Goal: Task Accomplishment & Management: Complete application form

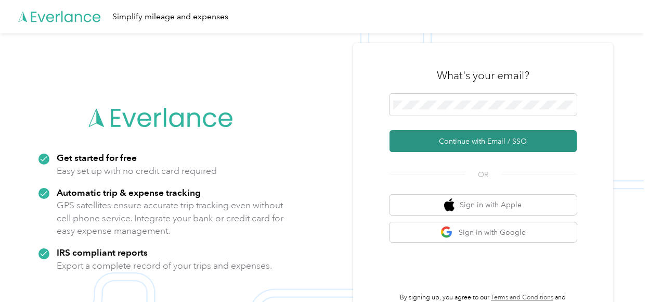
click at [528, 139] on button "Continue with Email / SSO" at bounding box center [482, 141] width 187 height 22
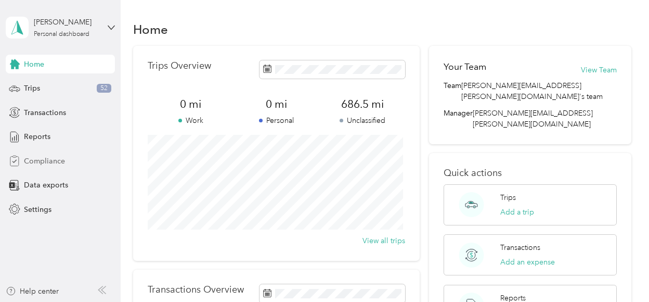
click at [45, 158] on span "Compliance" at bounding box center [44, 160] width 41 height 11
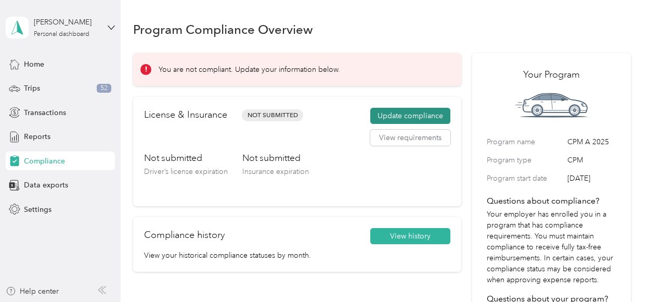
click at [447, 109] on button "Update compliance" at bounding box center [410, 116] width 80 height 17
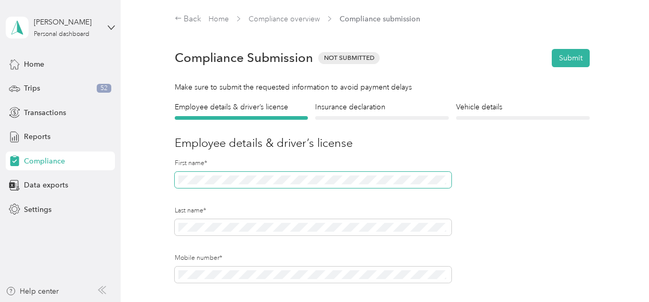
scroll to position [52, 0]
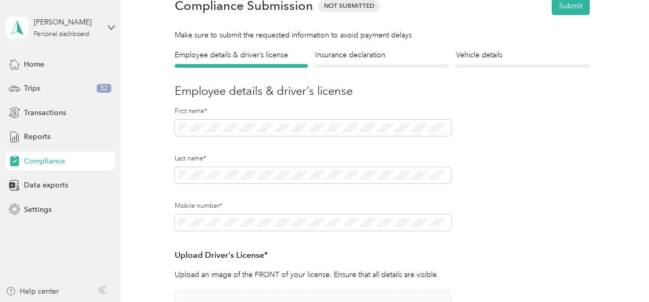
click at [336, 210] on label "Mobile number*" at bounding box center [313, 205] width 277 height 9
click at [103, 210] on section "[PERSON_NAME] Personal dashboard Home Trips 52 Transactions Reports Compliance …" at bounding box center [322, 151] width 644 height 302
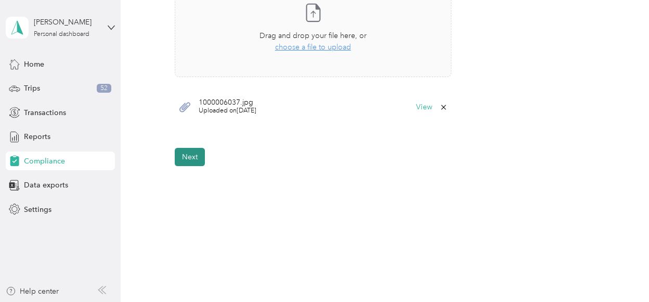
click at [194, 160] on button "Next" at bounding box center [190, 157] width 30 height 18
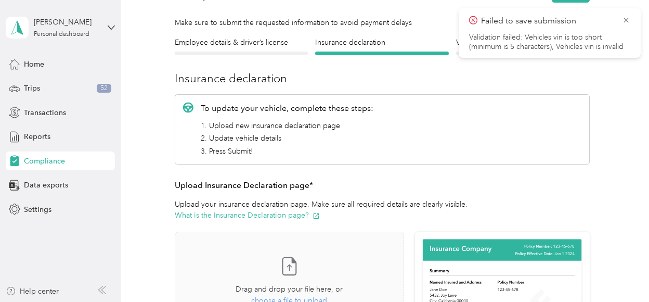
scroll to position [116, 0]
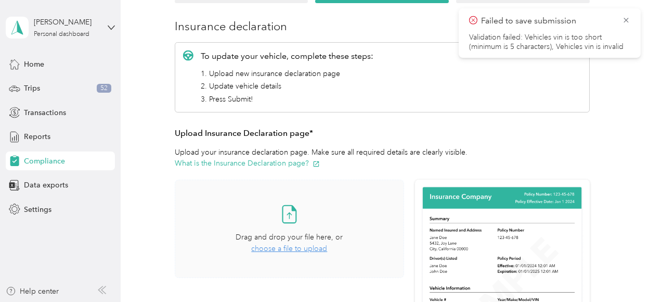
click at [292, 250] on span "choose a file to upload" at bounding box center [289, 248] width 76 height 9
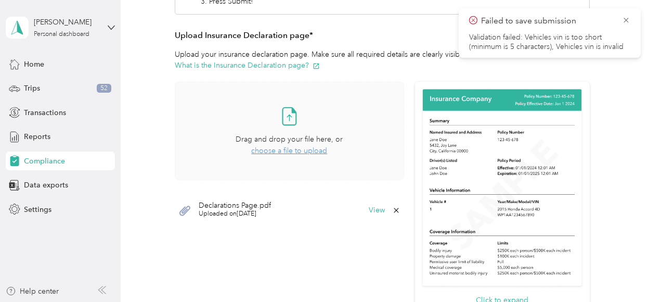
scroll to position [220, 0]
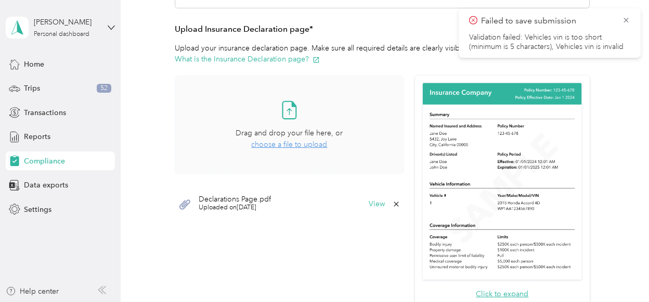
click at [364, 203] on div "Declarations Page.pdf Uploaded on 9/1/2025 View" at bounding box center [289, 203] width 229 height 31
click at [373, 203] on button "View" at bounding box center [377, 203] width 16 height 7
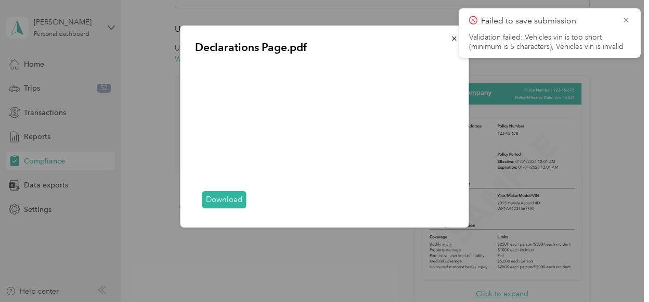
click at [217, 195] on link "Download" at bounding box center [224, 199] width 44 height 17
click at [339, 44] on p "Declarations Page.pdf" at bounding box center [324, 47] width 259 height 15
click at [451, 39] on icon "button" at bounding box center [454, 38] width 7 height 7
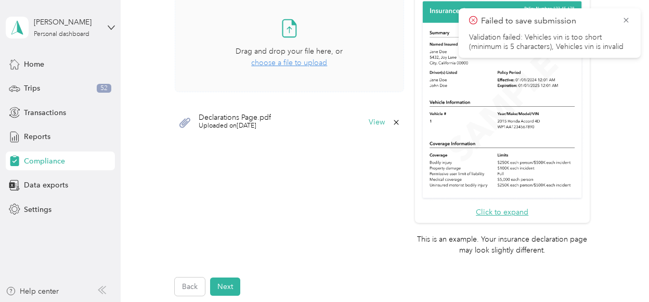
scroll to position [324, 0]
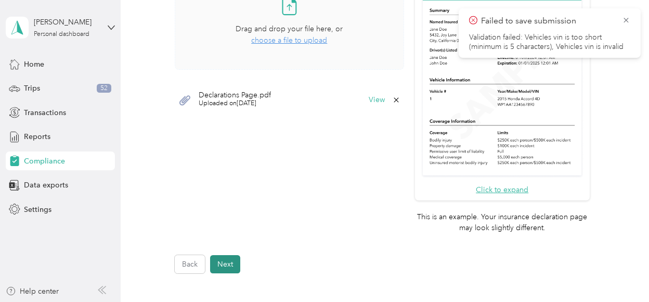
click at [230, 264] on button "Next" at bounding box center [225, 264] width 30 height 18
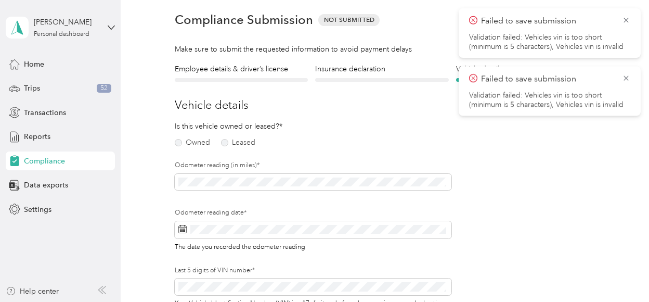
scroll to position [12, 0]
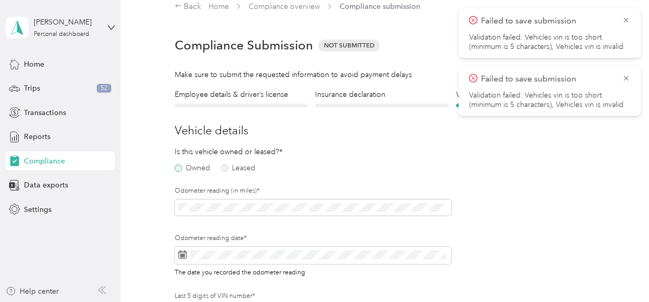
click at [181, 169] on label "Owned" at bounding box center [192, 167] width 35 height 7
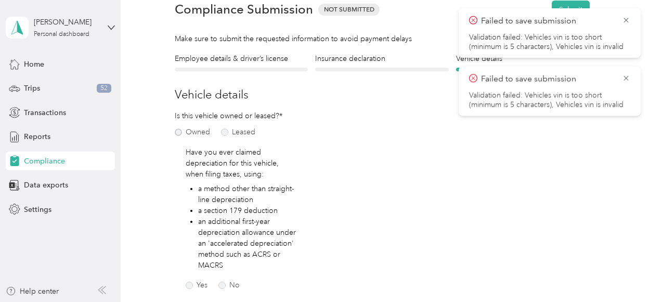
scroll to position [64, 0]
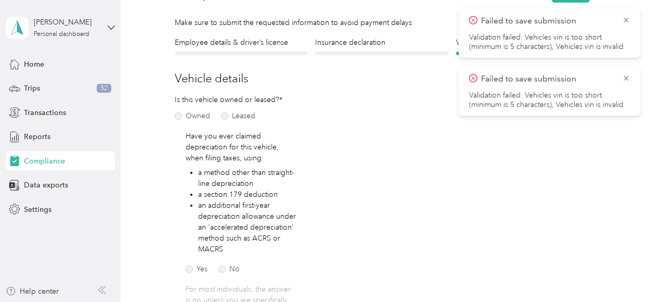
click at [215, 271] on div "Yes No" at bounding box center [223, 266] width 74 height 11
click at [216, 271] on div "Yes No" at bounding box center [223, 266] width 74 height 11
click at [229, 265] on label "No" at bounding box center [228, 268] width 21 height 7
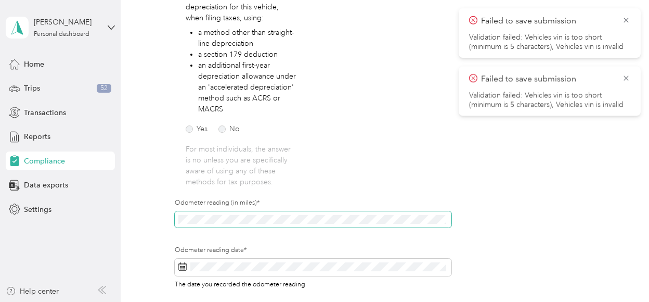
scroll to position [220, 0]
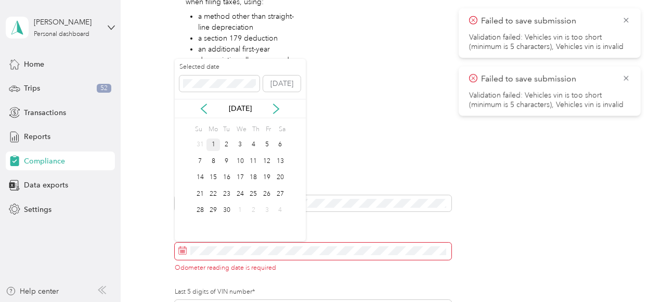
click at [210, 143] on div "1" at bounding box center [213, 144] width 14 height 13
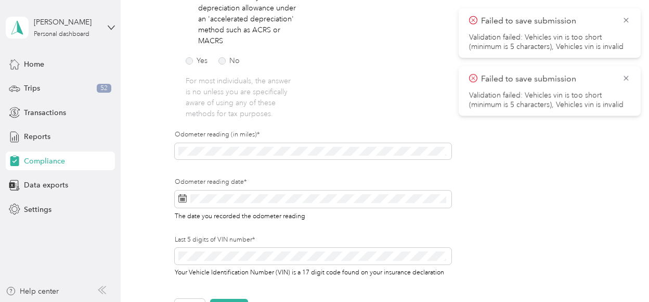
scroll to position [324, 0]
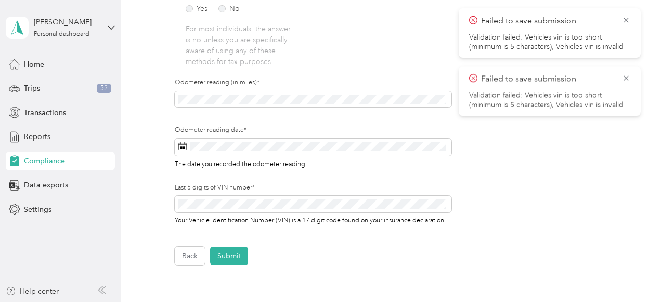
click at [229, 244] on form "Employee details & driver’s license License Insurance declaration Insurance Veh…" at bounding box center [382, 21] width 415 height 488
click at [230, 244] on form "Employee details & driver’s license License Insurance declaration Insurance Veh…" at bounding box center [382, 21] width 415 height 488
click at [228, 254] on button "Submit" at bounding box center [229, 255] width 38 height 18
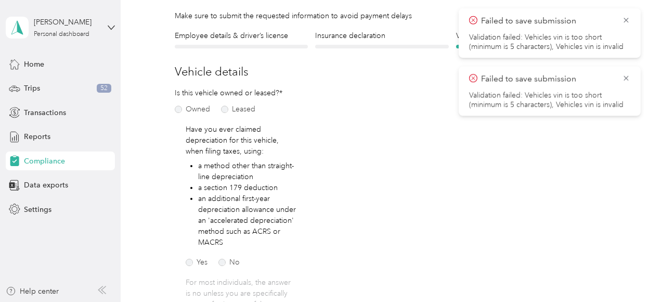
scroll to position [12, 0]
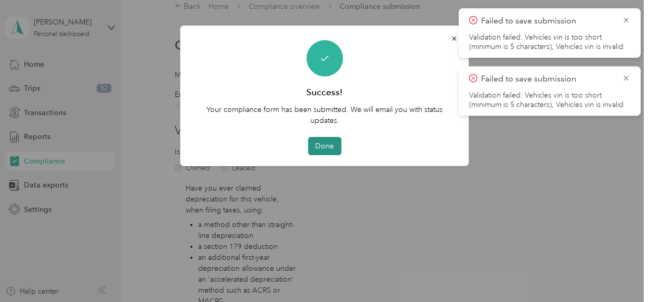
click at [322, 145] on button "Done" at bounding box center [324, 146] width 33 height 18
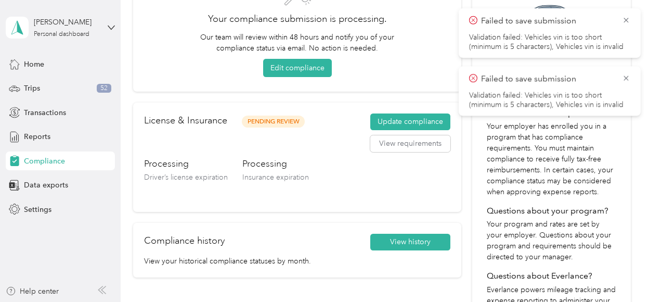
scroll to position [104, 0]
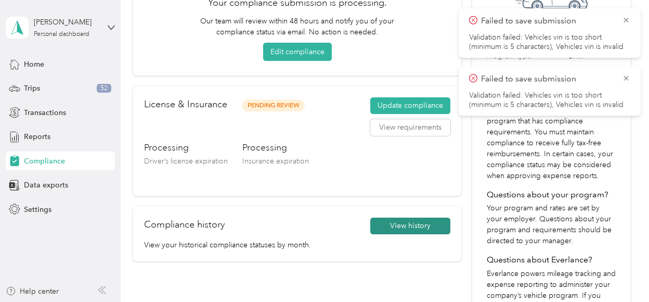
click at [395, 230] on button "View history" at bounding box center [410, 225] width 80 height 17
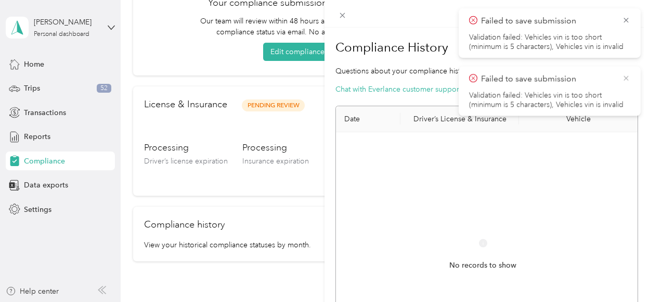
click at [628, 76] on icon at bounding box center [625, 77] width 5 height 5
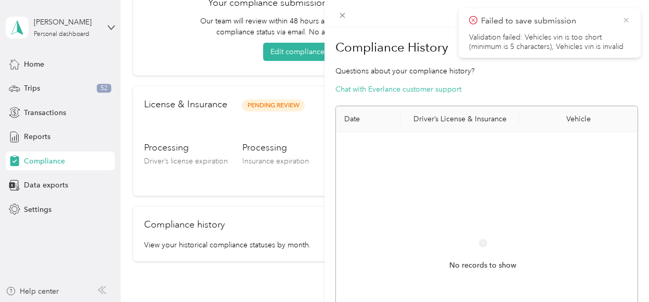
click at [628, 19] on icon at bounding box center [626, 20] width 8 height 9
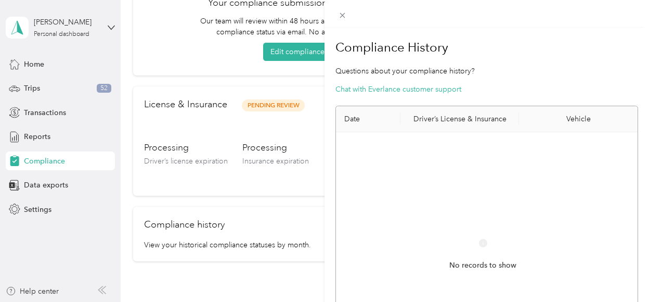
click at [155, 48] on div "Compliance History Questions about your compliance history? Chat with Everlance…" at bounding box center [324, 151] width 649 height 302
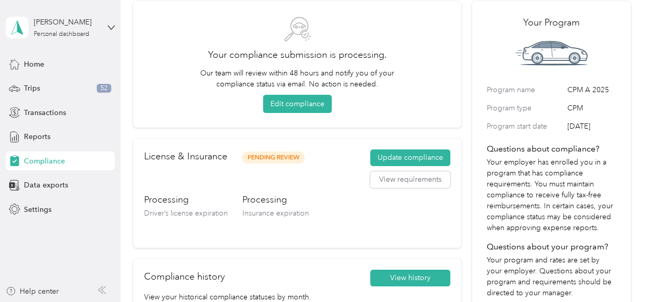
scroll to position [0, 0]
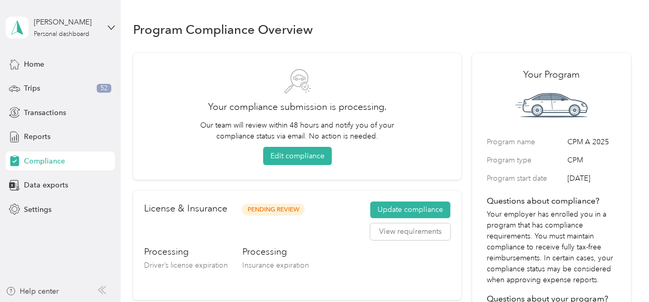
click at [40, 73] on div "Home Trips 52 Transactions Reports Compliance Data exports Settings" at bounding box center [60, 137] width 109 height 164
click at [43, 65] on span "Home" at bounding box center [34, 64] width 20 height 11
